Goal: Communication & Community: Answer question/provide support

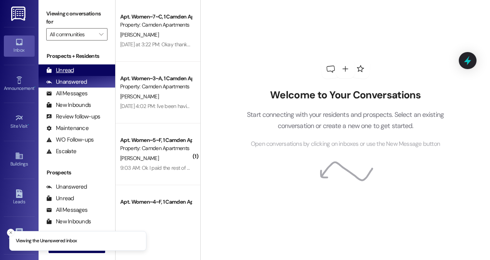
click at [94, 74] on div "Unread (0)" at bounding box center [77, 70] width 77 height 12
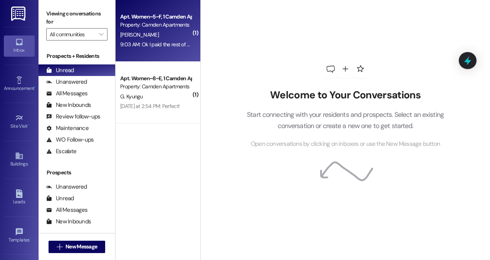
click at [167, 46] on div "9:03 AM: Ok I paid the rest of my rent except for that $50 late fee :) 9:03 AM:…" at bounding box center [195, 44] width 151 height 7
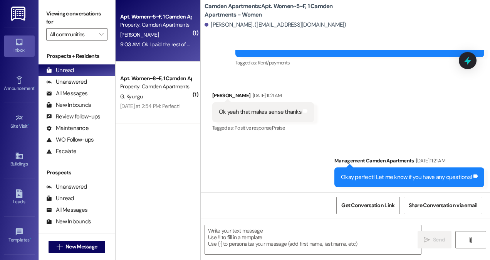
scroll to position [16099, 0]
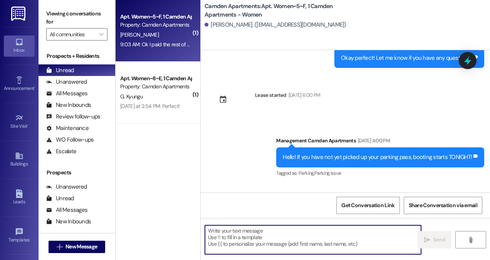
click at [349, 235] on textarea at bounding box center [313, 239] width 216 height 29
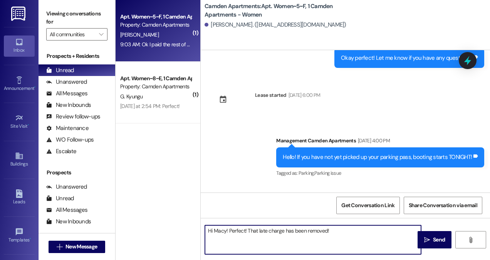
type textarea "Hi Macy! Perfect! That late charge has been removed!"
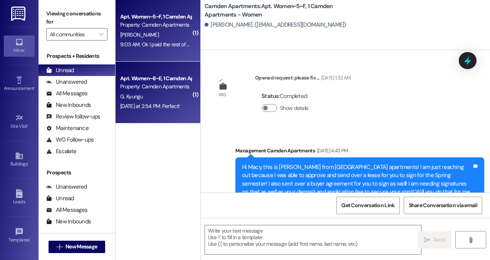
scroll to position [16218, 0]
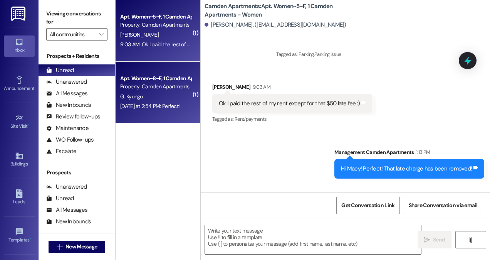
click at [142, 104] on div "[DATE] at 2:54 PM: Perfect! [DATE] at 2:54 PM: Perfect!" at bounding box center [149, 106] width 59 height 7
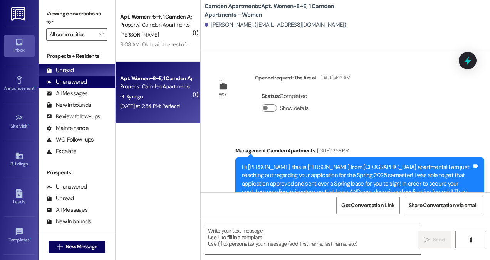
scroll to position [10109, 0]
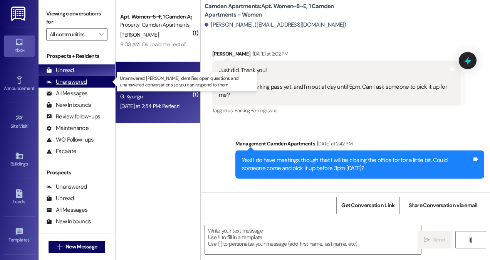
click at [78, 81] on div "Unanswered" at bounding box center [66, 82] width 41 height 8
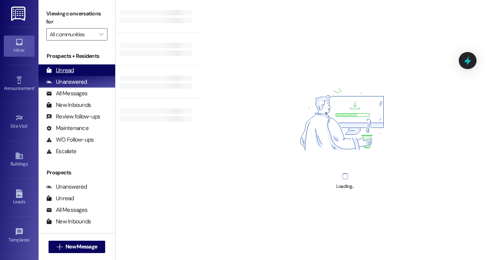
click at [78, 69] on div "Unread (0)" at bounding box center [77, 70] width 77 height 12
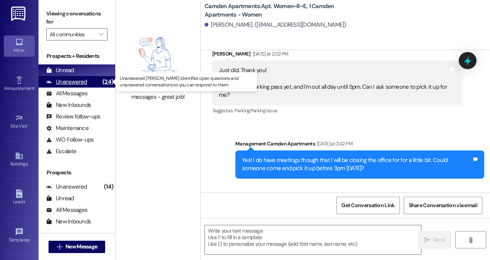
click at [72, 83] on div "Unanswered" at bounding box center [66, 82] width 41 height 8
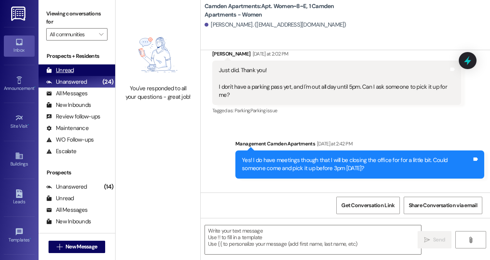
click at [79, 70] on div "Unread (0)" at bounding box center [77, 70] width 77 height 12
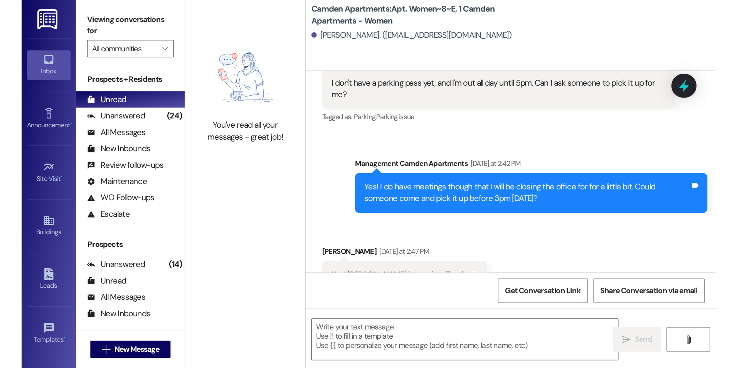
scroll to position [10163, 0]
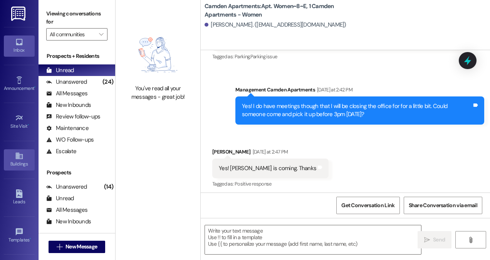
click at [25, 160] on div "Buildings" at bounding box center [19, 164] width 39 height 8
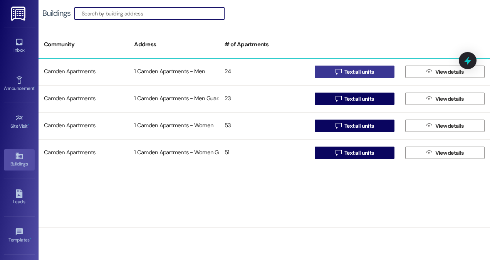
click at [355, 74] on span "Text all units" at bounding box center [358, 72] width 29 height 8
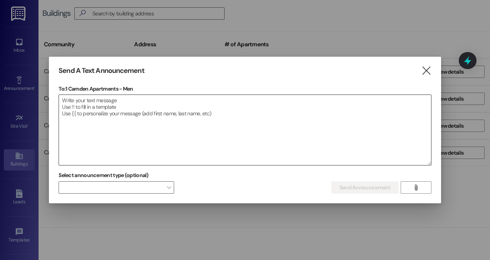
click at [320, 136] on textarea at bounding box center [245, 130] width 372 height 70
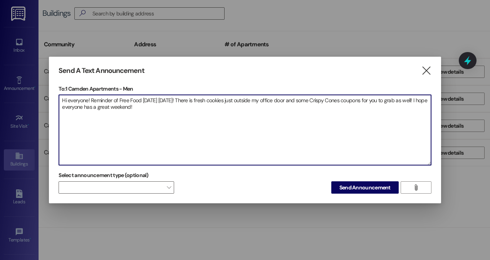
drag, startPoint x: 142, startPoint y: 105, endPoint x: 49, endPoint y: 95, distance: 93.4
click at [49, 95] on div "Send A Text Announcement  To: 1 Camden Apartments - Men  Drop image file here…" at bounding box center [245, 130] width 392 height 147
click at [203, 113] on textarea "Hi everyone! Reminder of Free Food [DATE] [DATE]! There is fresh cookies just o…" at bounding box center [245, 130] width 372 height 70
type textarea "Hi everyone! Reminder of Free Food [DATE] [DATE]! There is fresh cookies just o…"
click at [385, 192] on button "Send Announcement" at bounding box center [364, 187] width 67 height 12
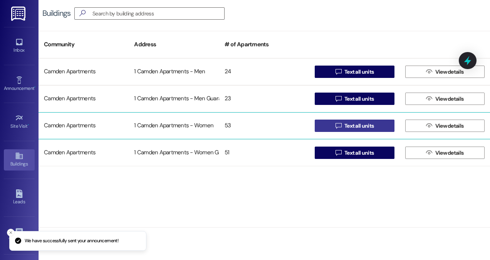
click at [356, 123] on span "Text all units" at bounding box center [358, 126] width 29 height 8
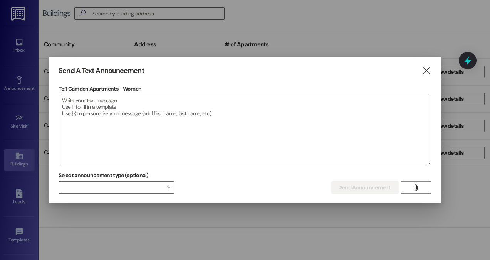
click at [264, 149] on textarea at bounding box center [245, 130] width 372 height 70
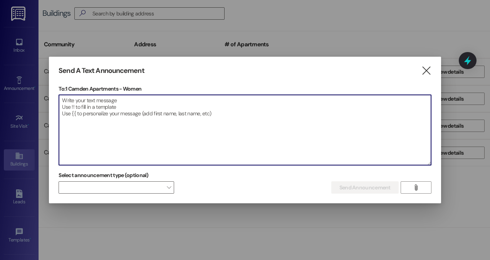
paste textarea "Hi everyone! Reminder of Free Food [DATE] [DATE]! There is fresh cookies just o…"
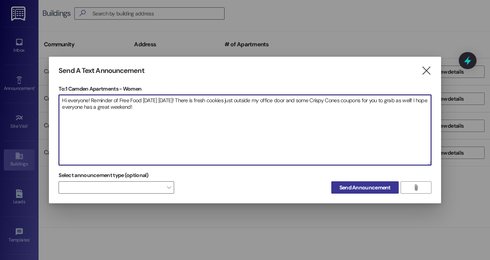
type textarea "Hi everyone! Reminder of Free Food [DATE] [DATE]! There is fresh cookies just o…"
click at [380, 189] on span "Send Announcement" at bounding box center [364, 187] width 51 height 8
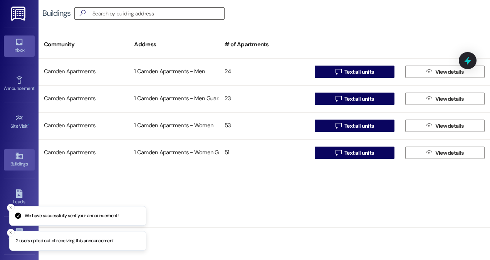
click at [23, 48] on div "Inbox" at bounding box center [19, 50] width 39 height 8
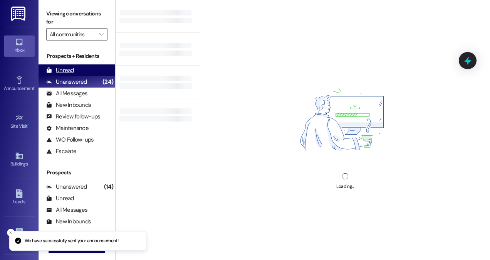
click at [86, 66] on div "Unread (0)" at bounding box center [77, 70] width 77 height 12
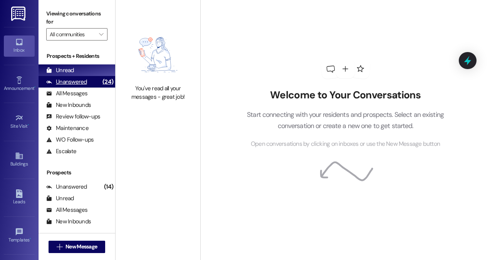
click at [62, 76] on div "Unanswered (24)" at bounding box center [77, 82] width 77 height 12
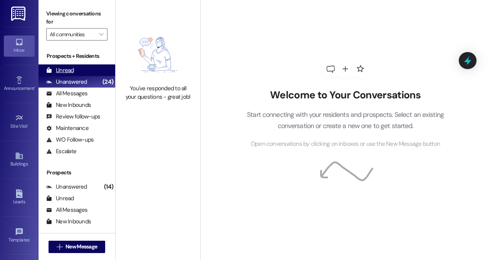
click at [63, 69] on div "Unread" at bounding box center [60, 70] width 28 height 8
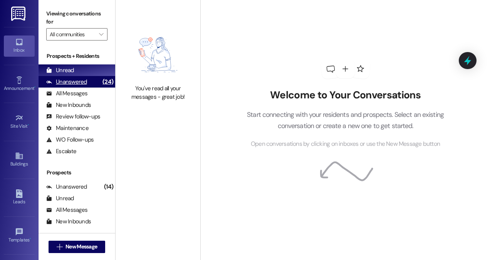
click at [80, 85] on div "Unanswered" at bounding box center [66, 82] width 41 height 8
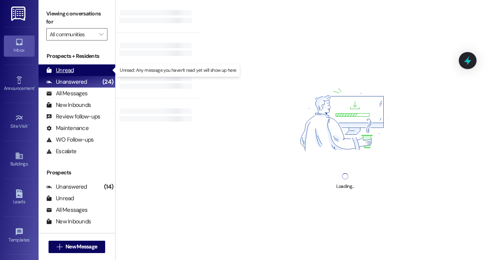
click at [80, 68] on div "Unread (0)" at bounding box center [77, 70] width 77 height 12
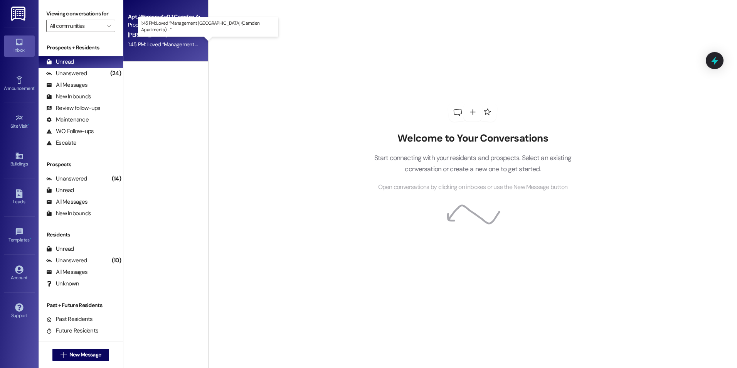
click at [152, 44] on div "1:45 PM: Loved “Management [GEOGRAPHIC_DATA] (Camden Apartments): …” 1:45 PM: L…" at bounding box center [215, 44] width 174 height 7
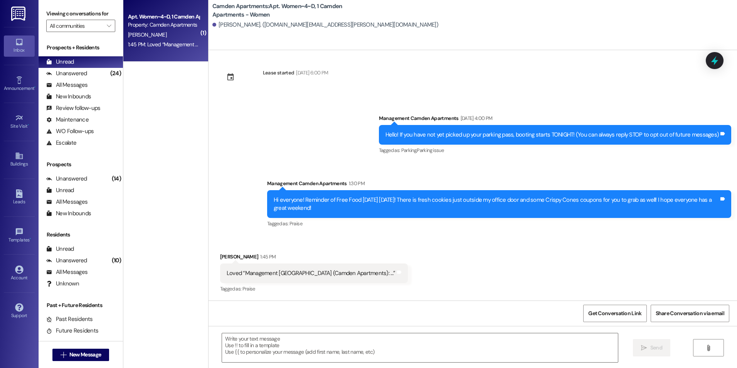
scroll to position [5, 0]
